Goal: Transaction & Acquisition: Purchase product/service

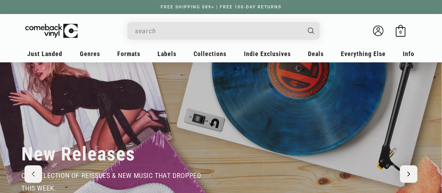
click at [213, 32] on input "Search" at bounding box center [218, 31] width 166 height 14
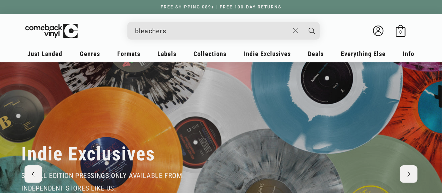
type input "bleachers"
click at [303, 22] on button "Search" at bounding box center [312, 31] width 18 height 18
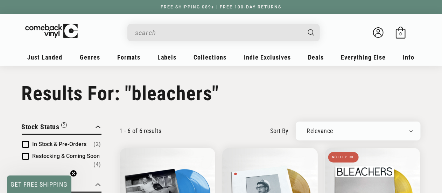
type input "bleachers"
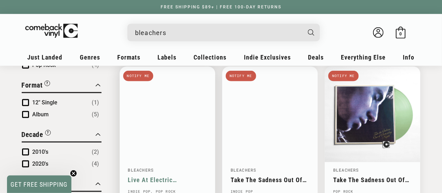
scroll to position [245, 0]
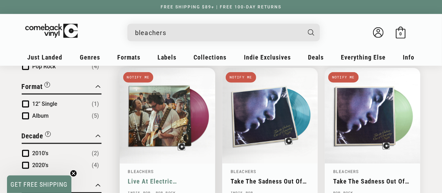
click at [169, 178] on link "Live At Electric [DEMOGRAPHIC_DATA]" at bounding box center [167, 181] width 79 height 7
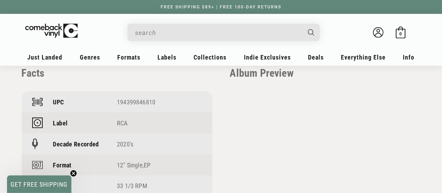
scroll to position [490, 0]
